Goal: Check status: Check status

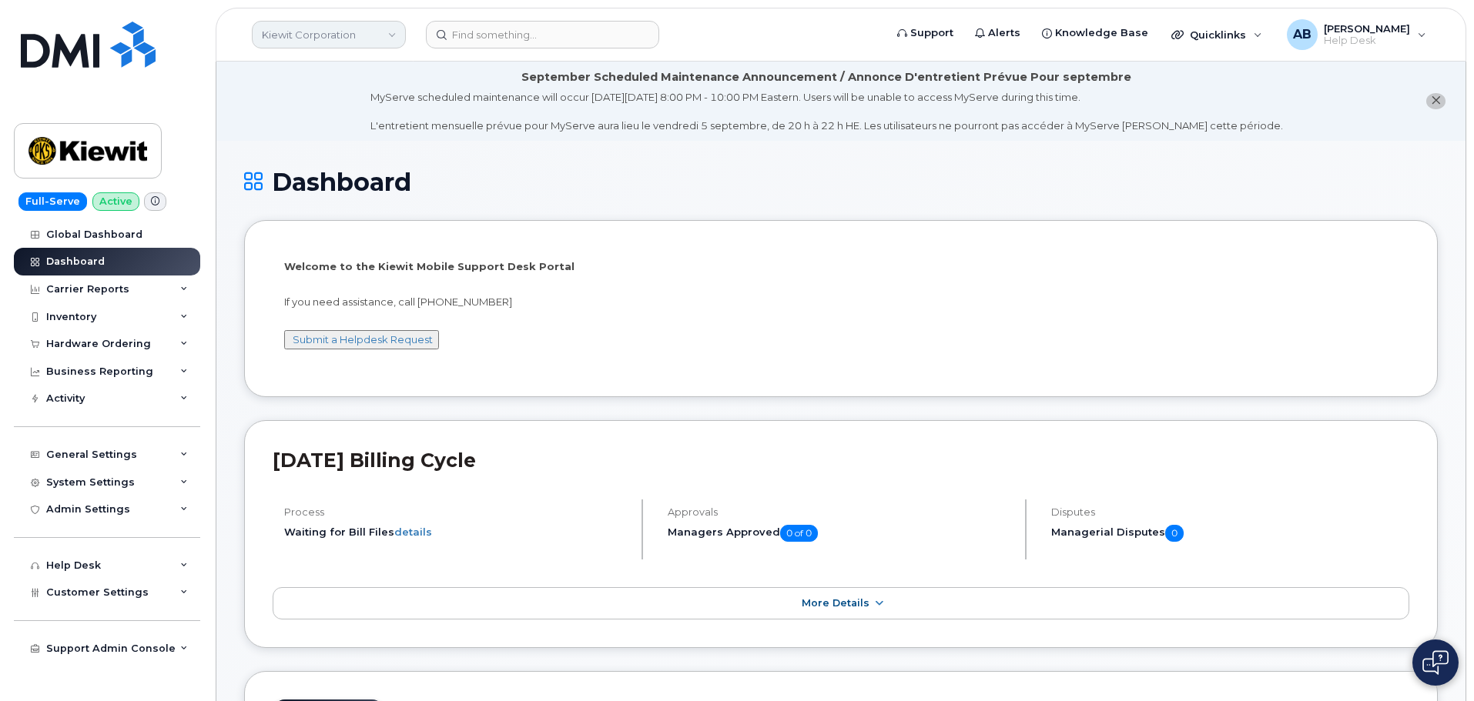
click at [369, 30] on link "Kiewit Corporation" at bounding box center [329, 35] width 154 height 28
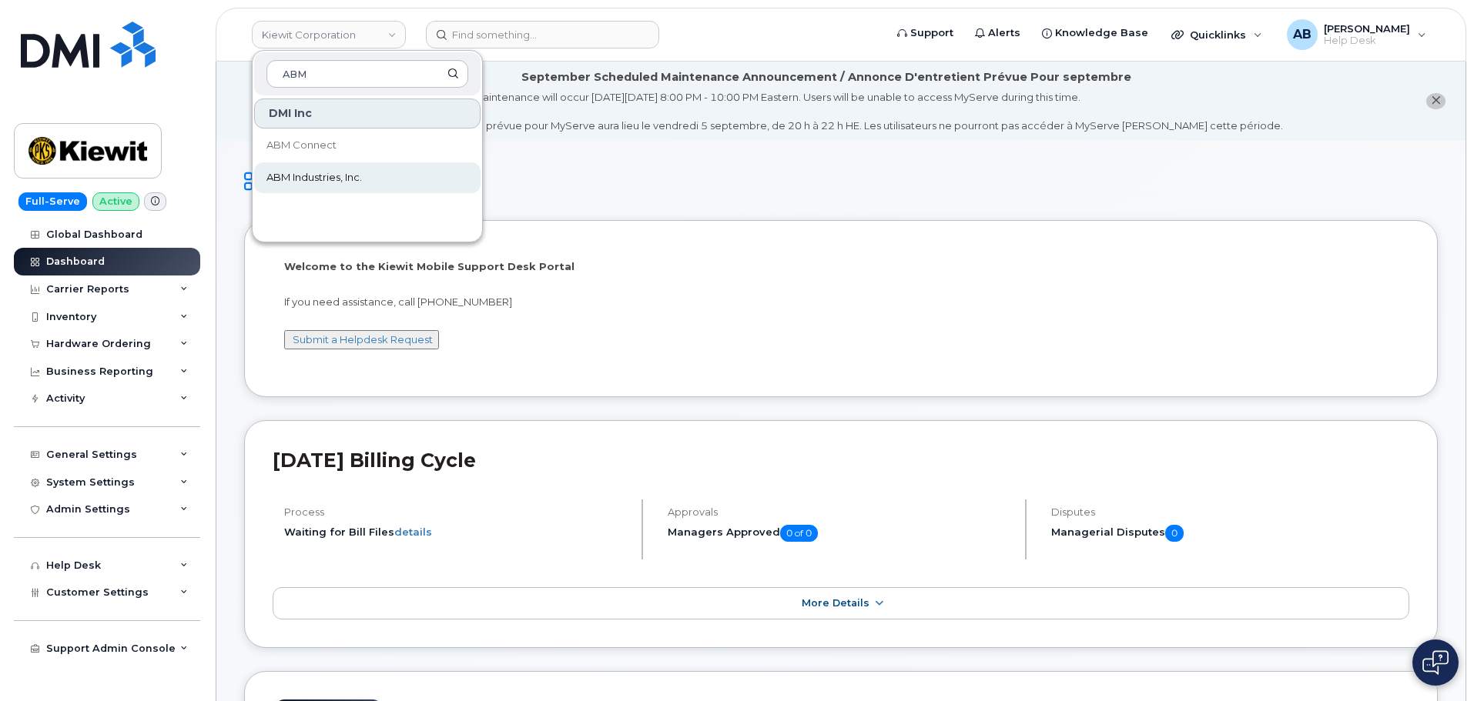
type input "ABM"
click at [354, 179] on span "ABM Industries, Inc." at bounding box center [313, 177] width 95 height 15
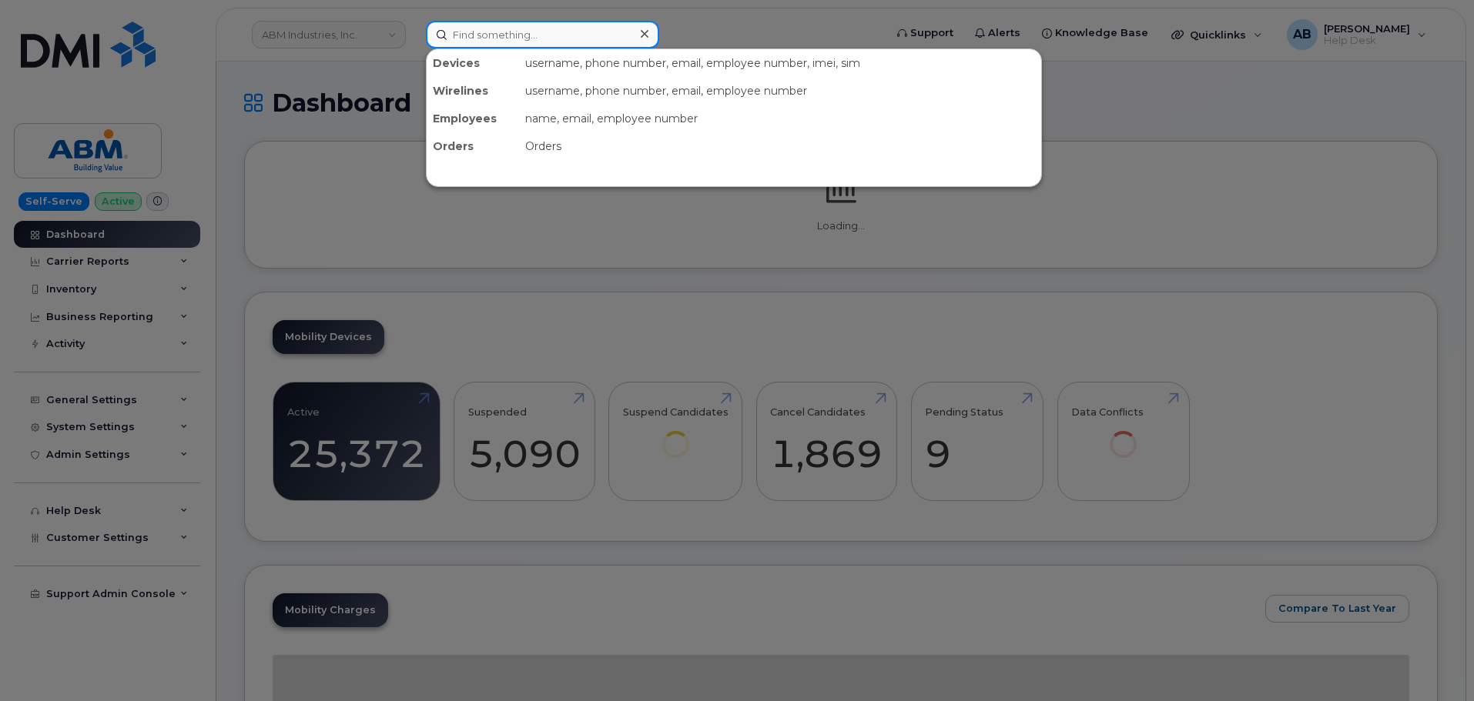
click at [503, 36] on input at bounding box center [542, 35] width 233 height 28
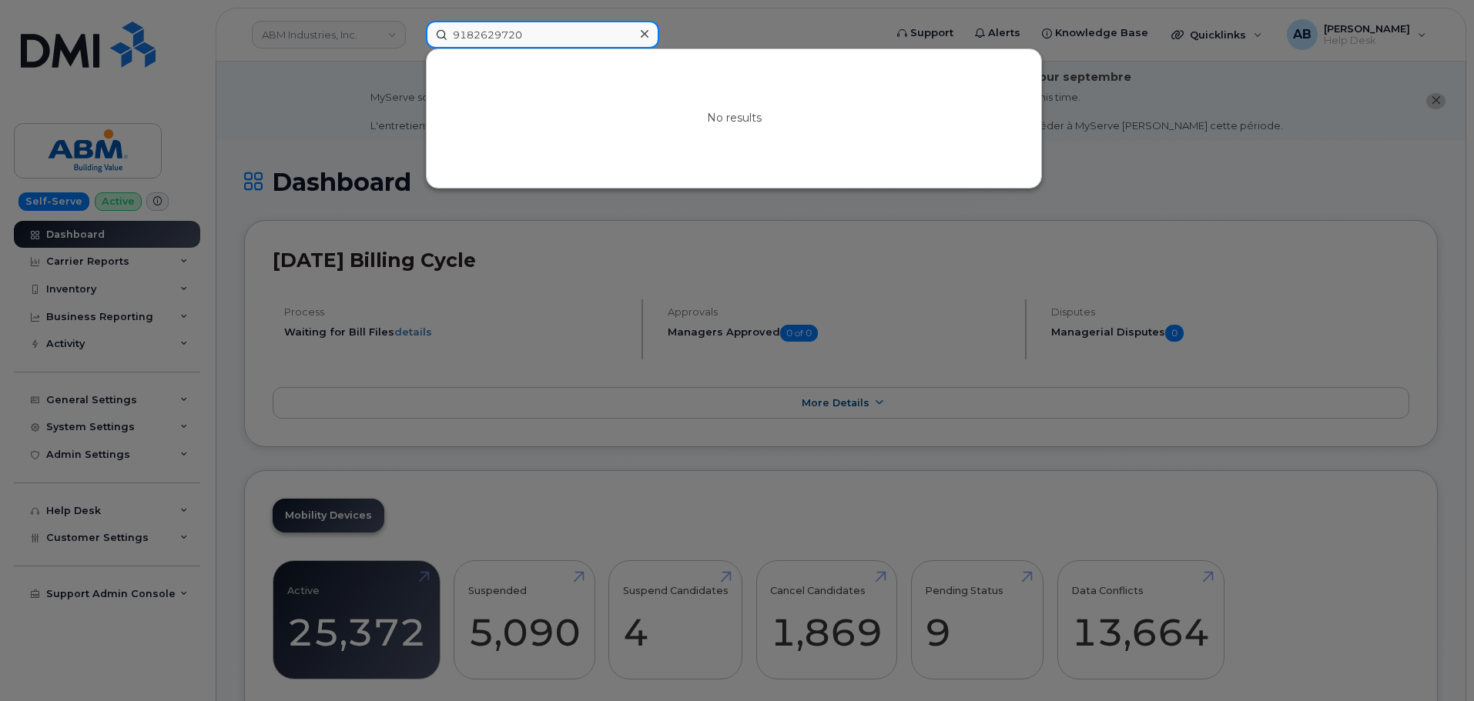
click at [511, 35] on input "9182629720" at bounding box center [542, 35] width 233 height 28
click at [530, 33] on input "9182629320" at bounding box center [542, 35] width 233 height 28
click at [508, 38] on input "9182629320" at bounding box center [542, 35] width 233 height 28
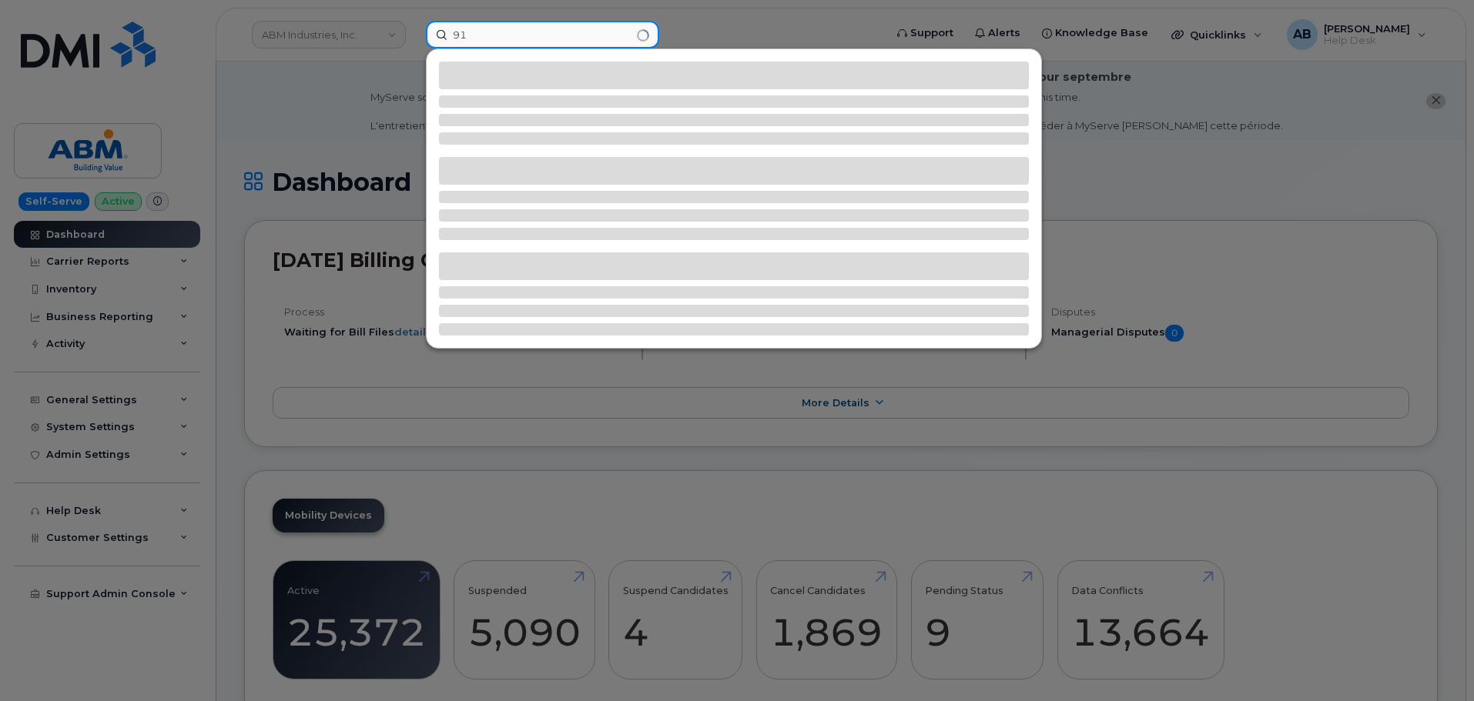
type input "9"
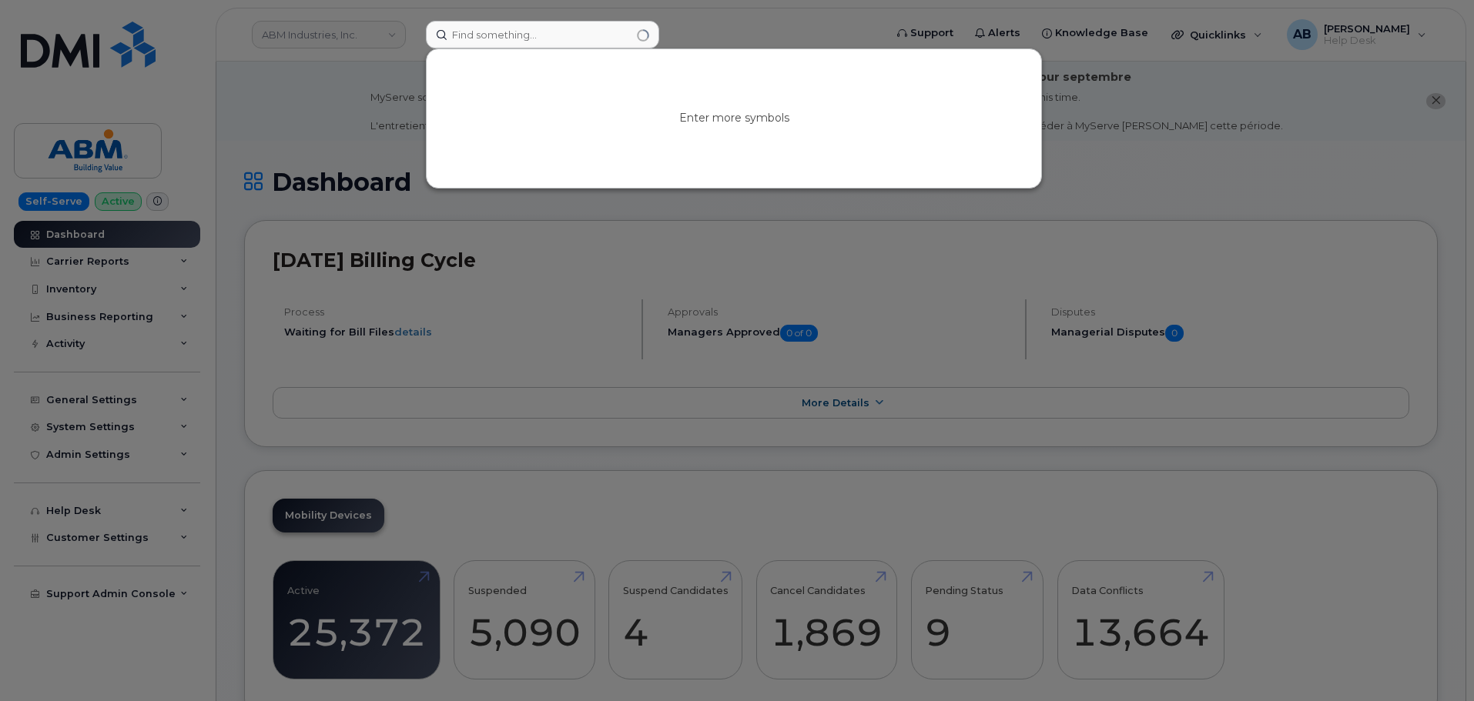
click at [807, 27] on div at bounding box center [737, 350] width 1474 height 701
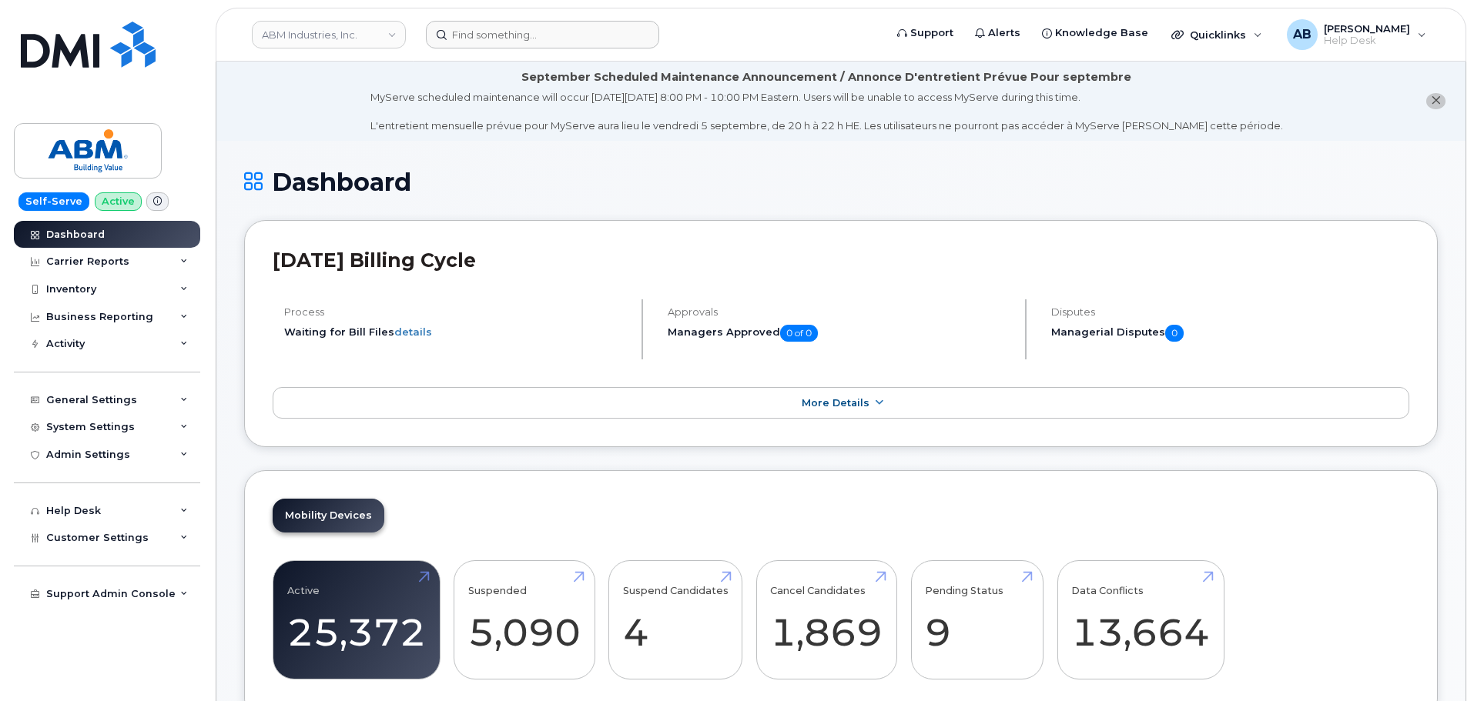
click at [352, 20] on div "ABM Industries, Inc." at bounding box center [328, 34] width 169 height 31
click at [353, 31] on link "ABM Industries, Inc." at bounding box center [329, 35] width 154 height 28
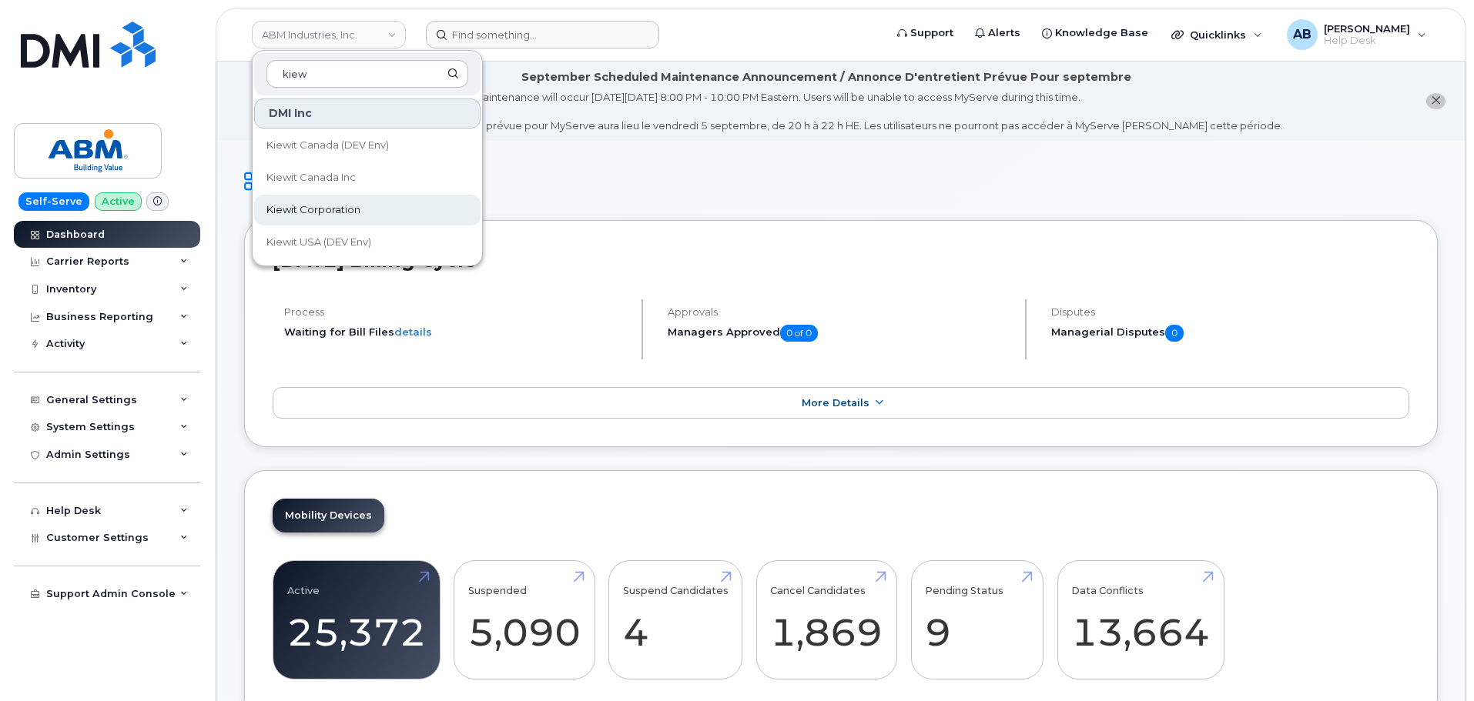
type input "kiew"
click at [305, 199] on link "Kiewit Corporation" at bounding box center [367, 210] width 226 height 31
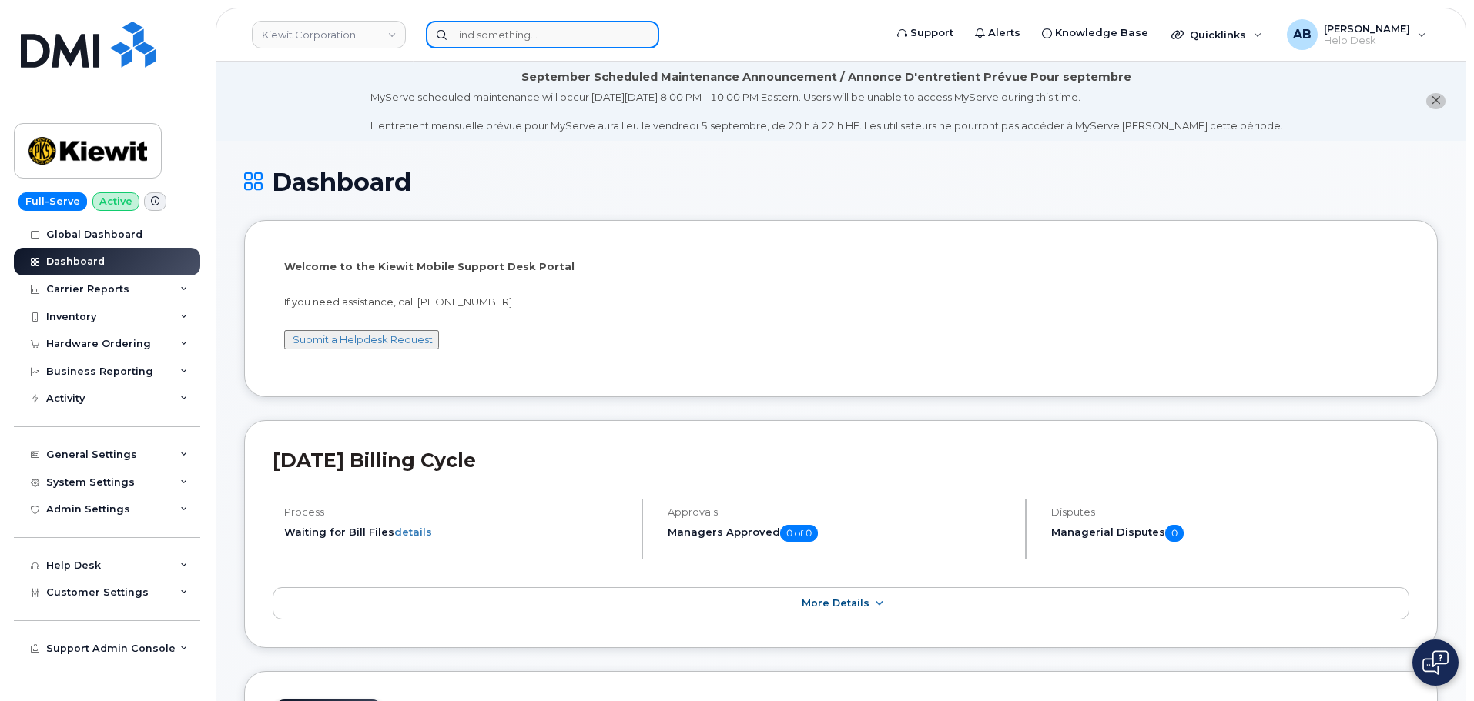
click at [533, 45] on input at bounding box center [542, 35] width 233 height 28
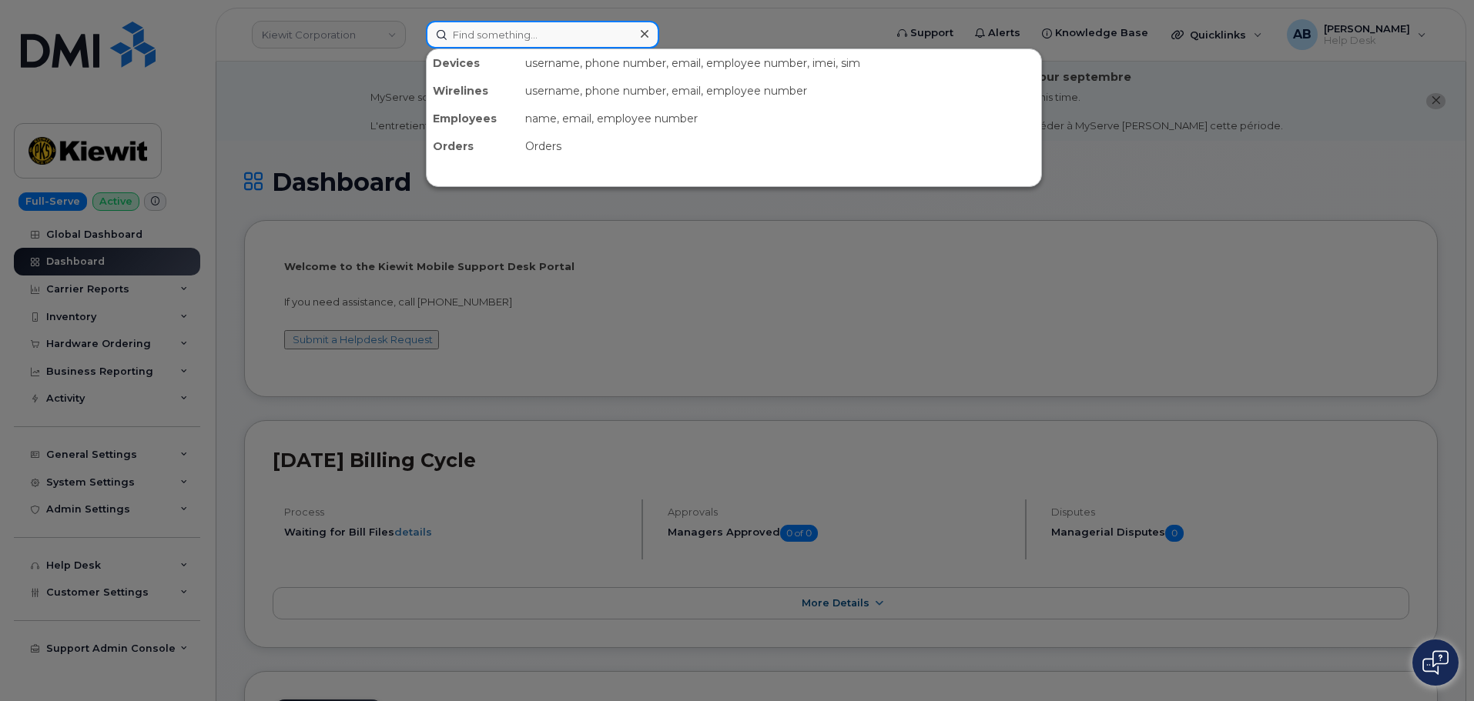
paste input "299246"
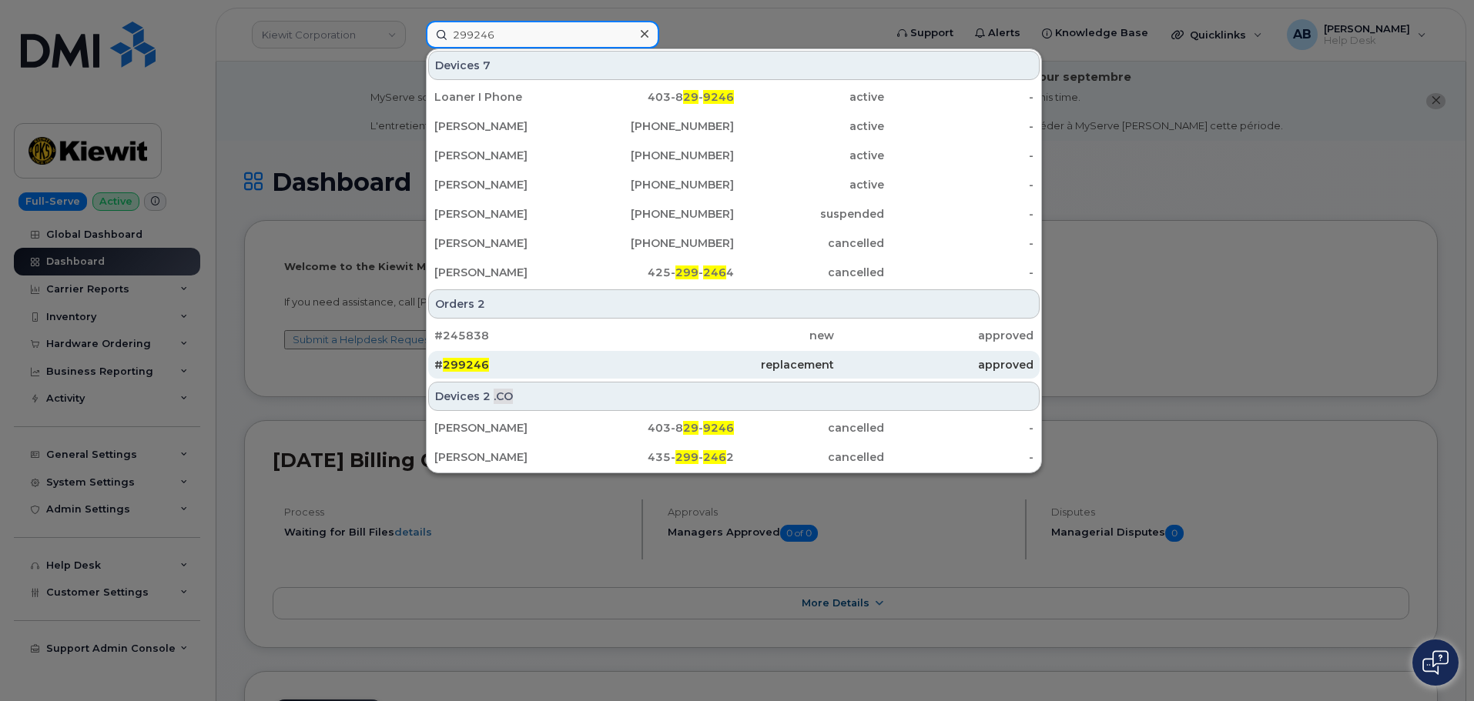
type input "299246"
click at [547, 369] on div "# 299246" at bounding box center [533, 364] width 199 height 15
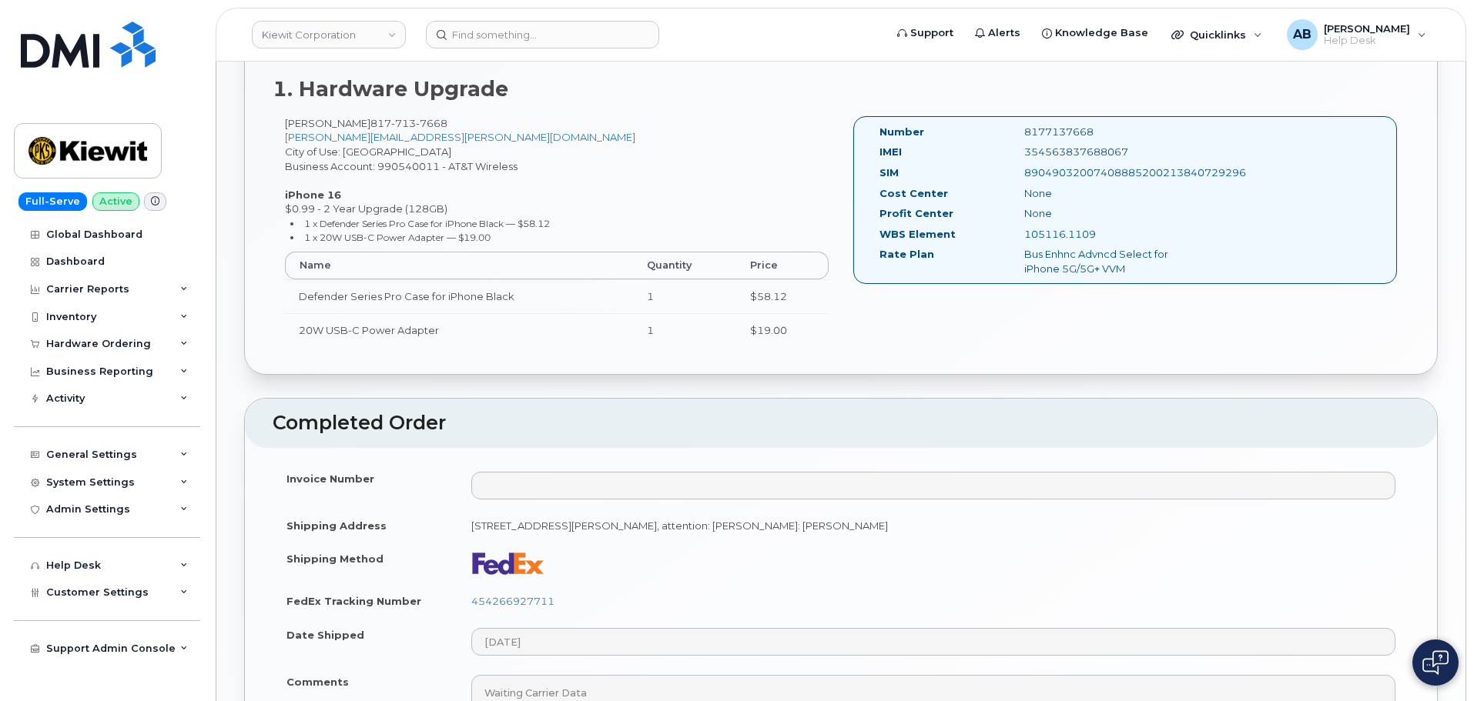
scroll to position [772, 0]
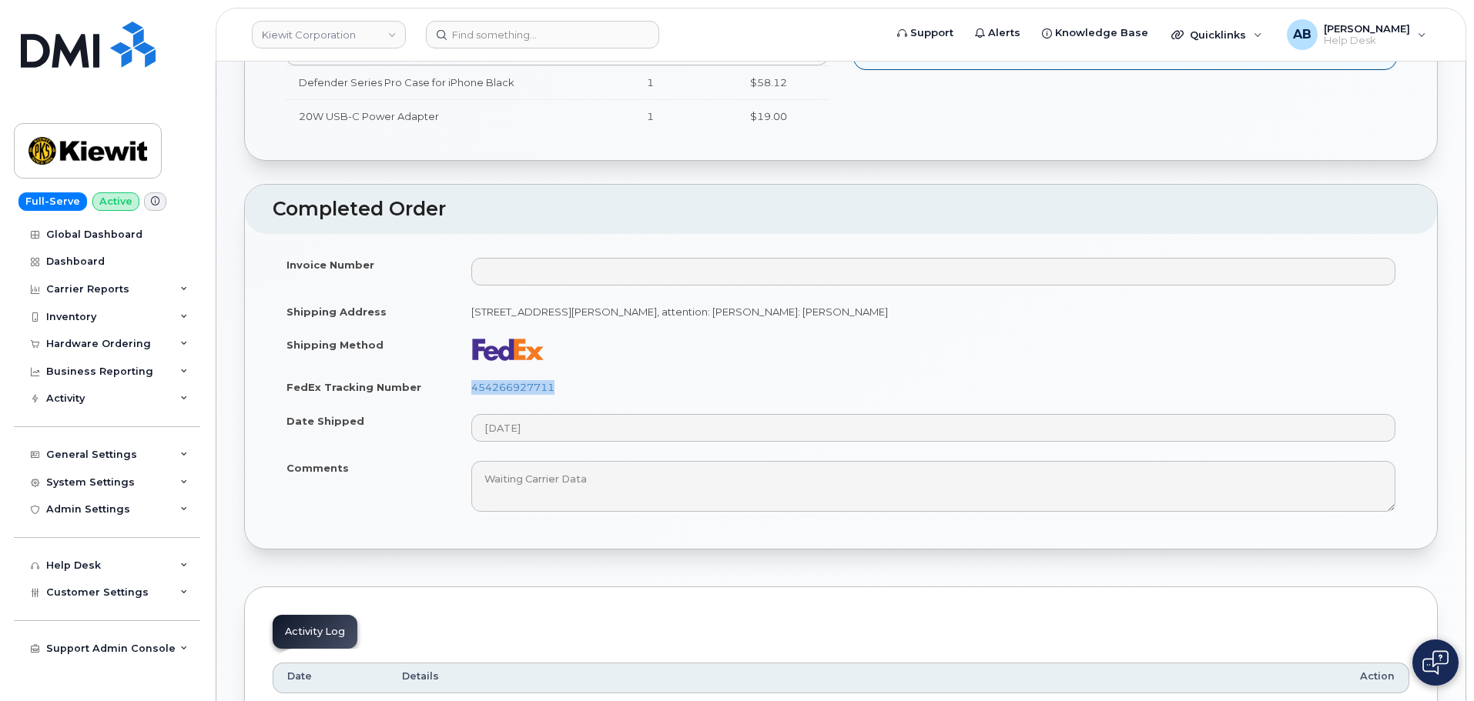
drag, startPoint x: 566, startPoint y: 388, endPoint x: 466, endPoint y: 387, distance: 100.1
click at [466, 387] on td "454266927711" at bounding box center [933, 387] width 952 height 34
copy link "454266927711"
click at [408, 289] on td "Invoice Number" at bounding box center [365, 271] width 185 height 47
click at [82, 169] on img at bounding box center [87, 151] width 119 height 45
